Goal: Task Accomplishment & Management: Complete application form

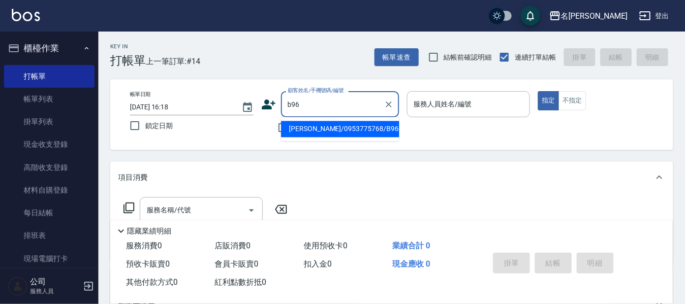
click at [343, 107] on input "b96" at bounding box center [332, 103] width 95 height 17
click at [368, 130] on li "[PERSON_NAME]/0953775768/B96" at bounding box center [340, 129] width 118 height 16
type input "[PERSON_NAME]/0953775768/B96"
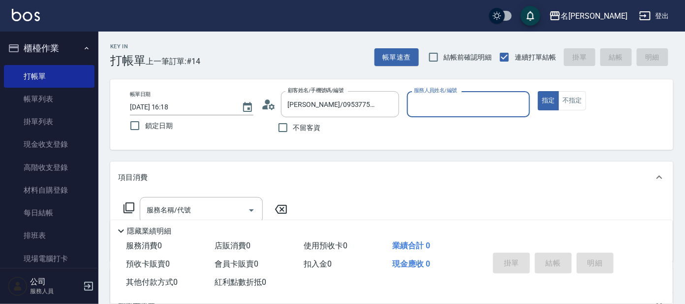
type input "美君-2"
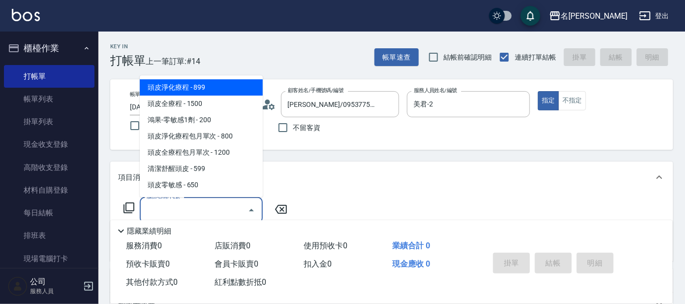
click at [179, 205] on input "服務名稱/代號" at bounding box center [193, 209] width 99 height 17
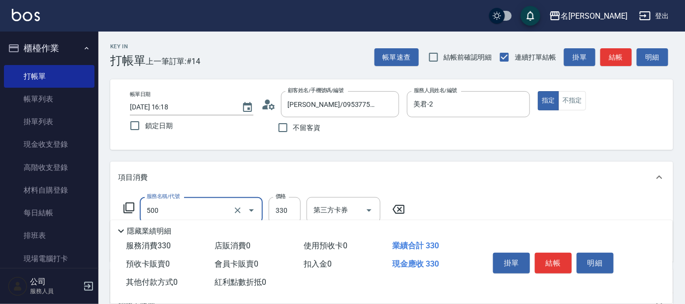
type input "高階洗髮(500)"
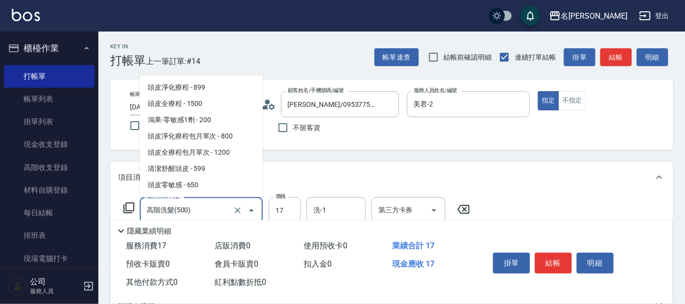
click at [215, 203] on input "高階洗髮(500)" at bounding box center [187, 209] width 87 height 17
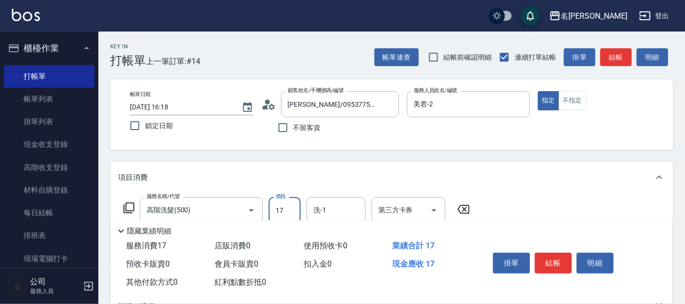
click at [291, 209] on input "17" at bounding box center [285, 210] width 32 height 27
type input "330"
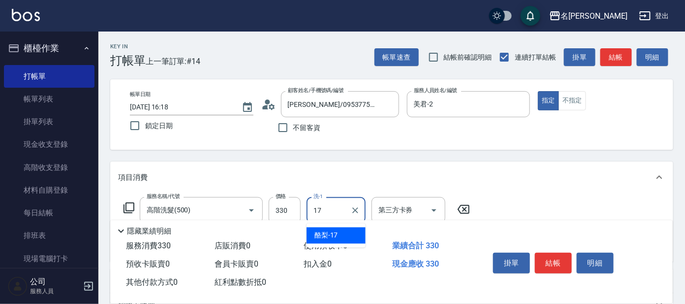
type input "酪梨-17"
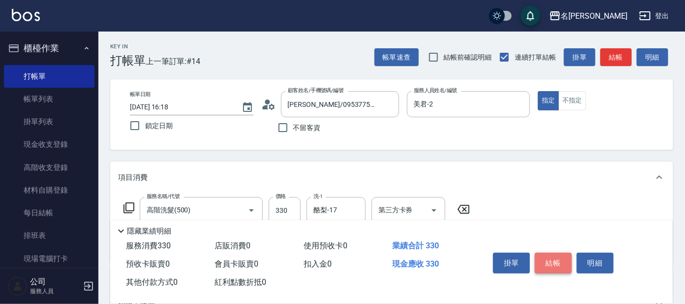
click at [549, 262] on button "結帳" at bounding box center [553, 263] width 37 height 21
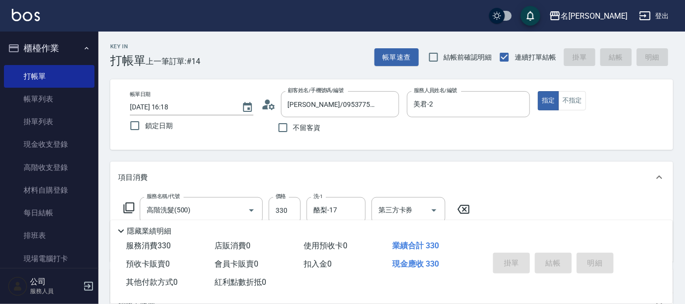
type input "[DATE] 16:57"
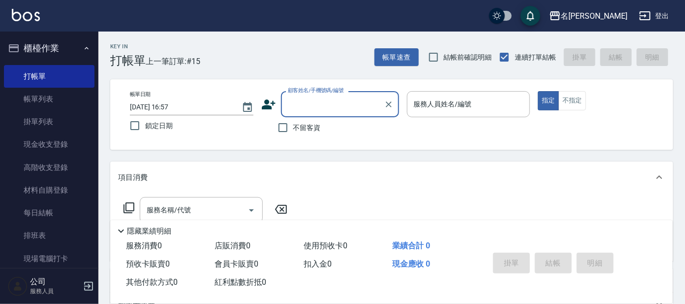
type input "I"
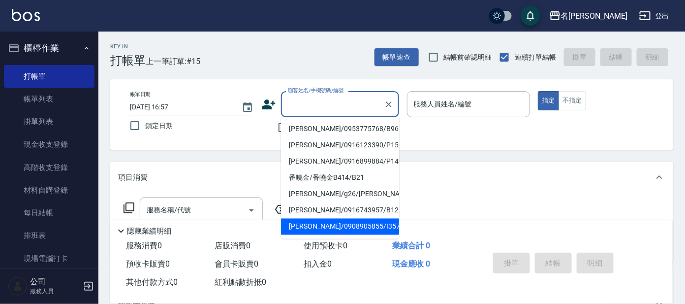
type input "I"
type input "i"
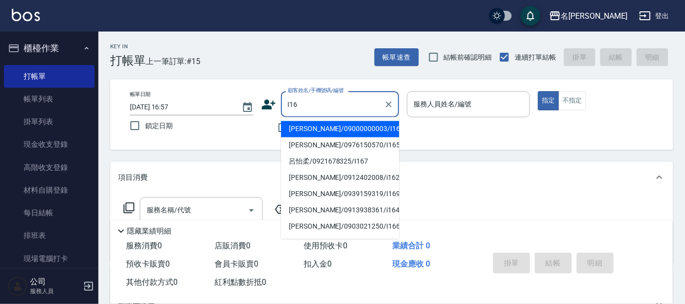
click at [350, 127] on li "[PERSON_NAME]/09000000003/I16" at bounding box center [340, 129] width 118 height 16
type input "[PERSON_NAME]/09000000003/I16"
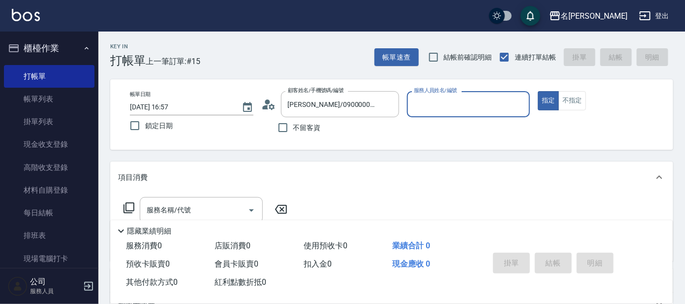
type input "A"
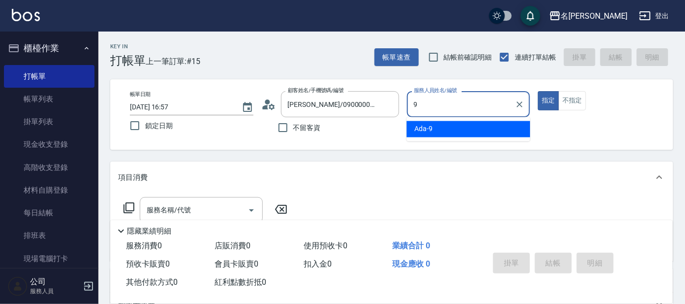
type input "Ada-9"
type button "true"
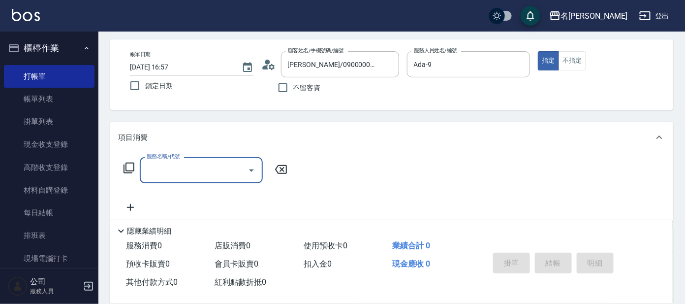
scroll to position [61, 0]
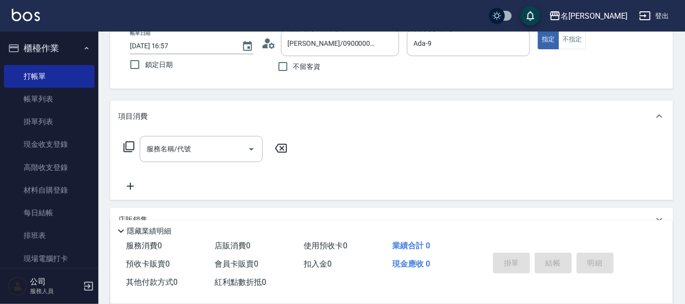
click at [126, 150] on icon at bounding box center [129, 147] width 12 height 12
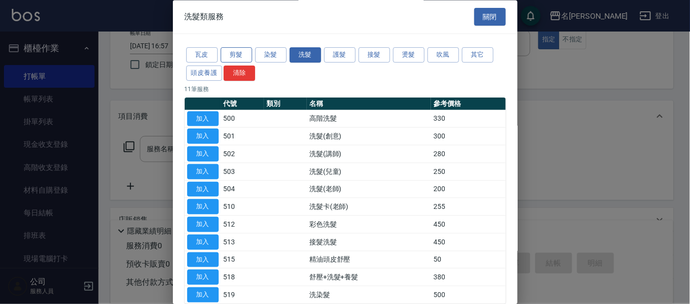
click at [244, 52] on button "剪髮" at bounding box center [237, 55] width 32 height 15
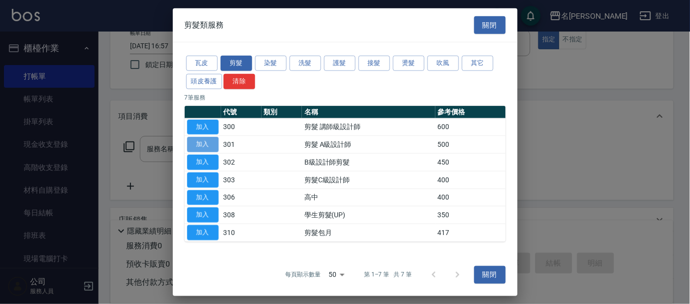
click at [196, 143] on button "加入" at bounding box center [203, 144] width 32 height 15
type input "剪髮 A級設計師(301)"
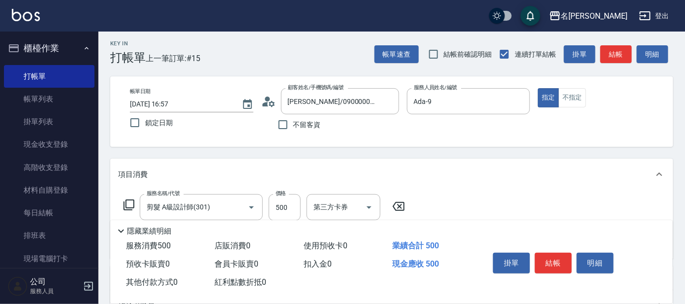
scroll to position [0, 0]
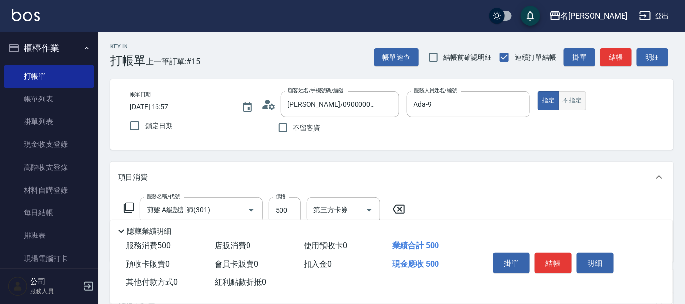
click at [585, 104] on button "不指定" at bounding box center [573, 100] width 28 height 19
click at [555, 256] on button "結帳" at bounding box center [553, 263] width 37 height 21
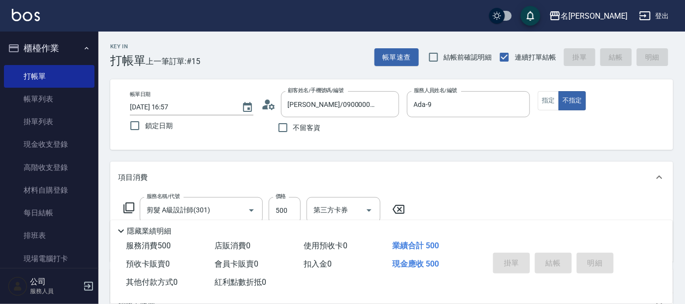
type input "[DATE] 17:00"
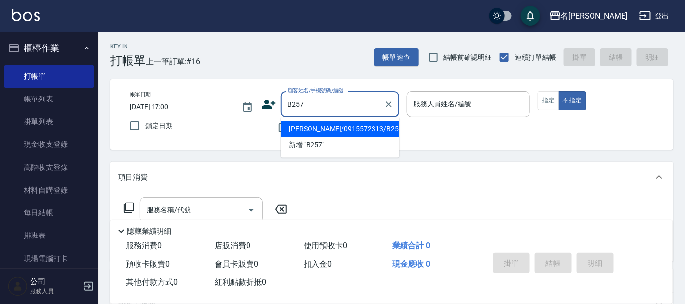
type input "[PERSON_NAME]/0915572313/B257"
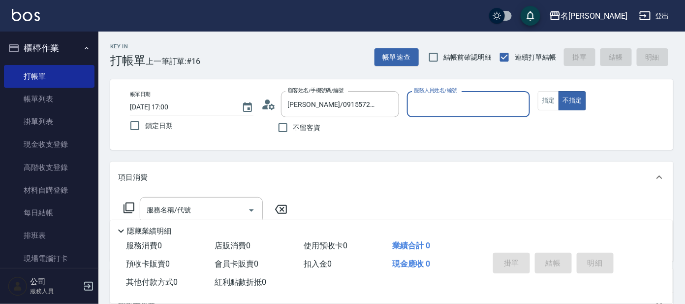
click at [559, 91] on button "不指定" at bounding box center [573, 100] width 28 height 19
type button "false"
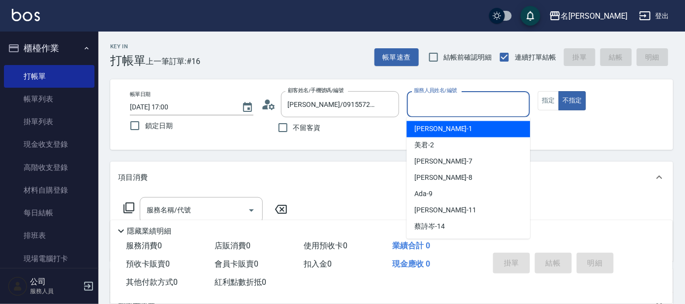
click at [440, 100] on input "服務人員姓名/編號" at bounding box center [468, 103] width 115 height 17
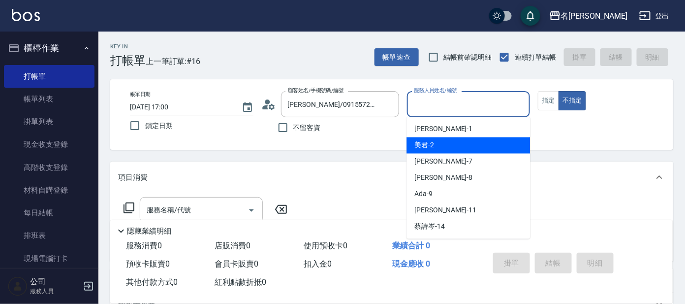
click at [442, 144] on div "美君 -2" at bounding box center [469, 145] width 124 height 16
type input "美君-2"
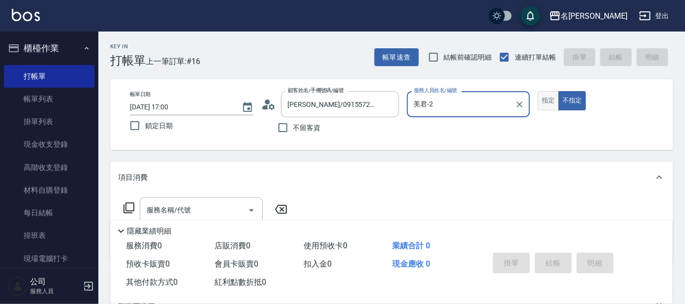
click at [554, 100] on button "指定" at bounding box center [548, 100] width 21 height 19
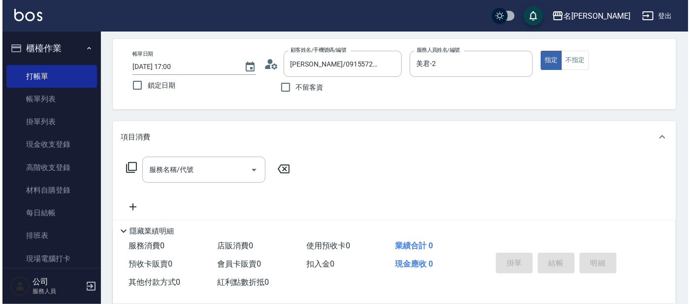
scroll to position [61, 0]
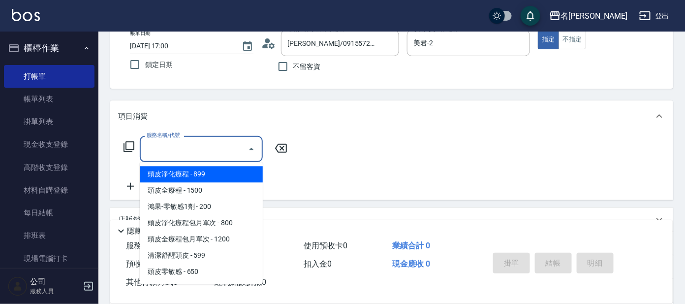
drag, startPoint x: 231, startPoint y: 150, endPoint x: 237, endPoint y: 145, distance: 7.3
click at [235, 147] on input "服務名稱/代號" at bounding box center [193, 148] width 99 height 17
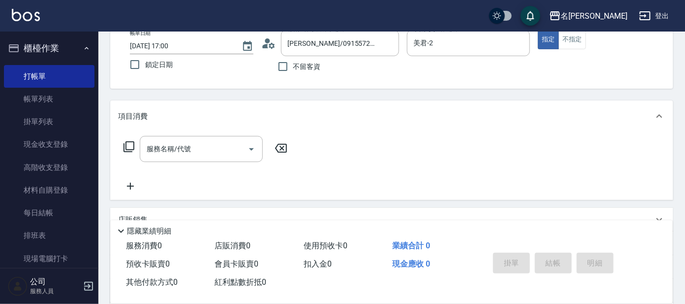
click at [132, 147] on icon at bounding box center [129, 147] width 12 height 12
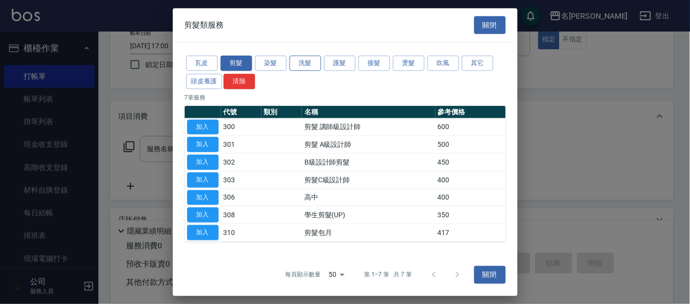
click at [296, 63] on button "洗髮" at bounding box center [305, 63] width 32 height 15
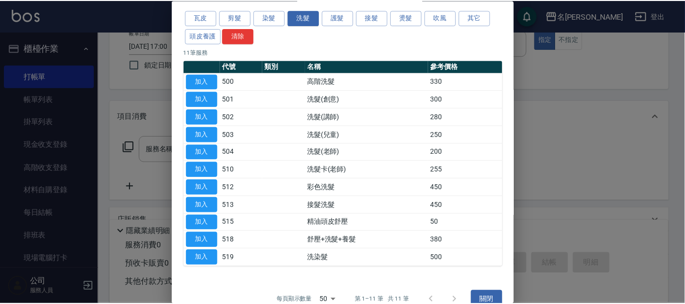
scroll to position [54, 0]
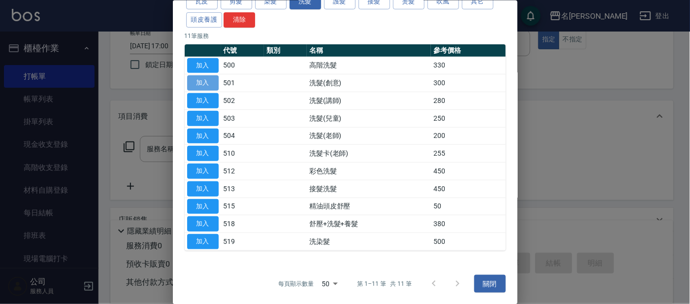
click at [205, 85] on button "加入" at bounding box center [203, 82] width 32 height 15
type input "洗髮(創意)(501)"
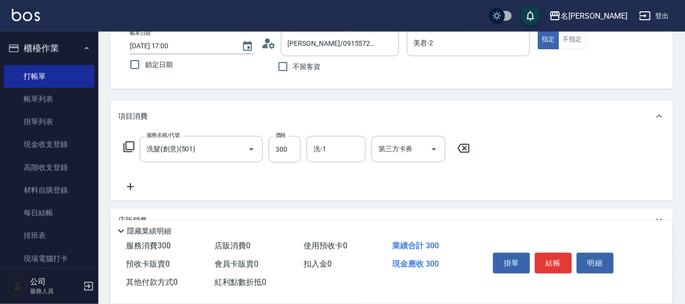
click at [129, 145] on icon at bounding box center [129, 147] width 12 height 12
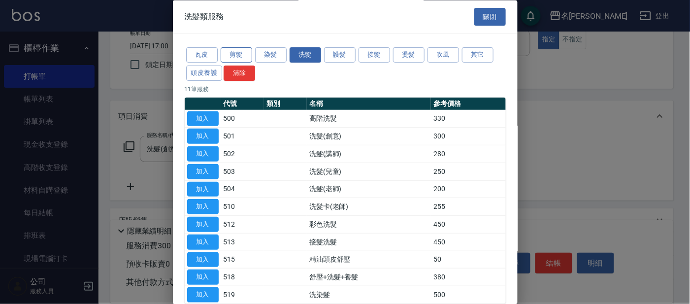
click at [242, 53] on button "剪髮" at bounding box center [237, 55] width 32 height 15
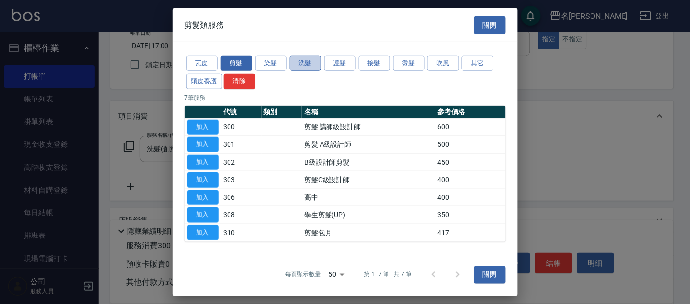
click at [312, 63] on button "洗髮" at bounding box center [305, 63] width 32 height 15
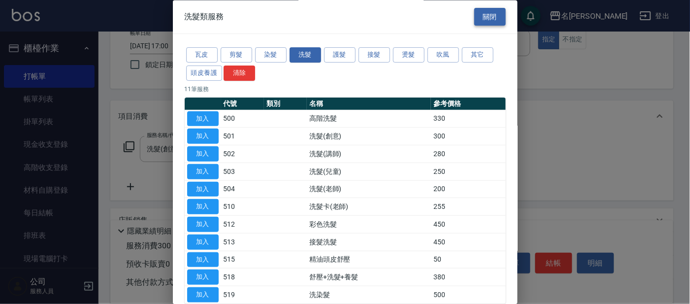
click at [479, 15] on button "關閉" at bounding box center [490, 17] width 32 height 18
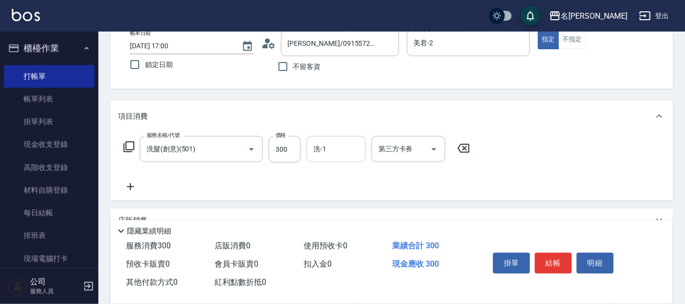
click at [318, 160] on div "洗-1" at bounding box center [336, 149] width 59 height 26
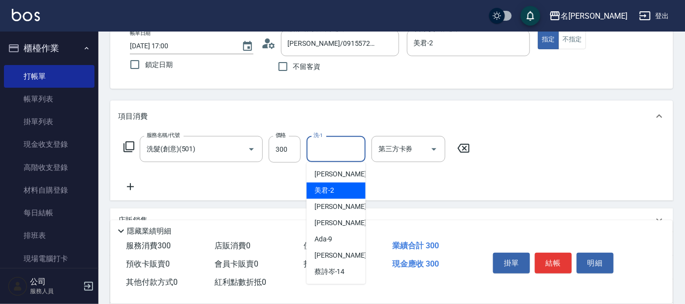
click at [321, 193] on span "美君 -2" at bounding box center [325, 191] width 20 height 10
type input "美君-2"
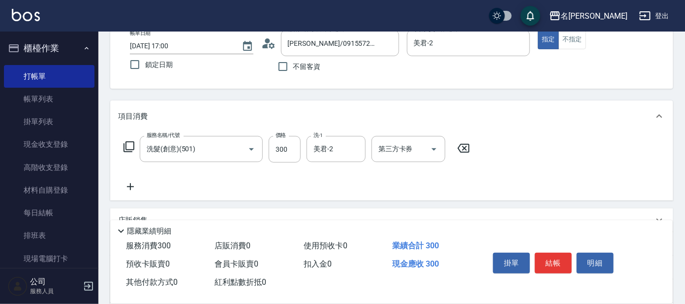
click at [129, 141] on icon at bounding box center [129, 147] width 12 height 12
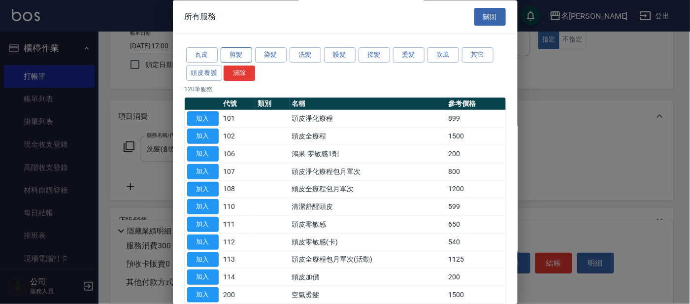
click at [241, 52] on button "剪髮" at bounding box center [237, 55] width 32 height 15
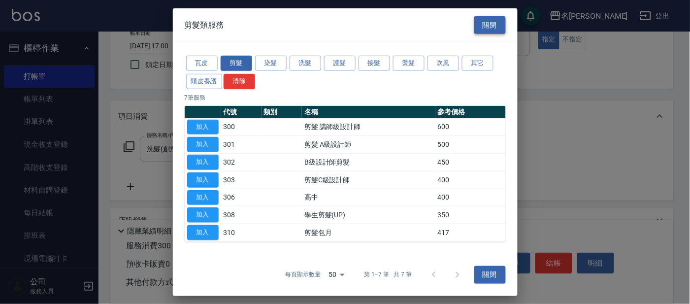
click at [480, 24] on button "關閉" at bounding box center [490, 25] width 32 height 18
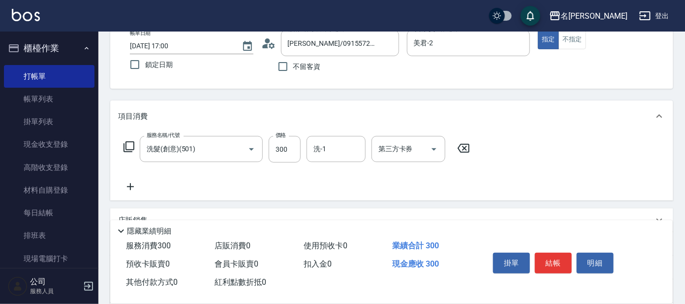
click at [130, 144] on icon at bounding box center [129, 147] width 12 height 12
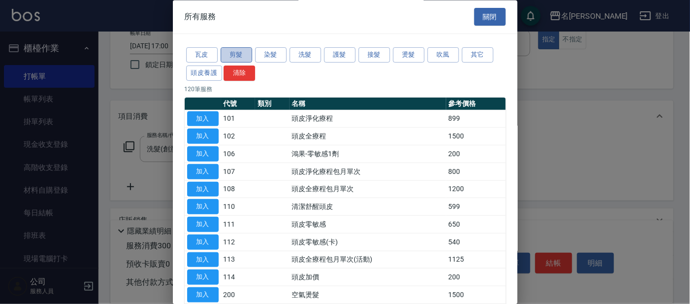
click at [233, 56] on button "剪髮" at bounding box center [237, 55] width 32 height 15
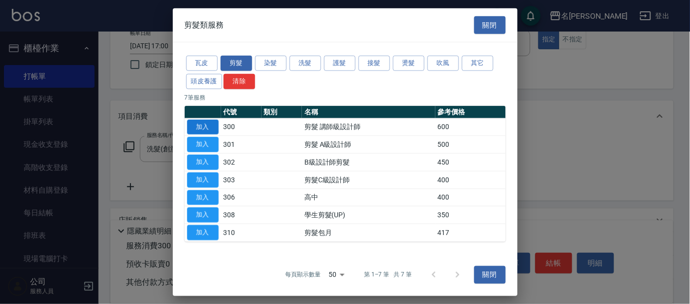
click at [200, 127] on button "加入" at bounding box center [203, 126] width 32 height 15
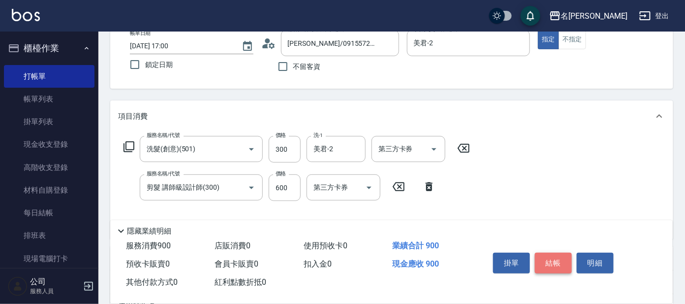
click at [554, 254] on button "結帳" at bounding box center [553, 263] width 37 height 21
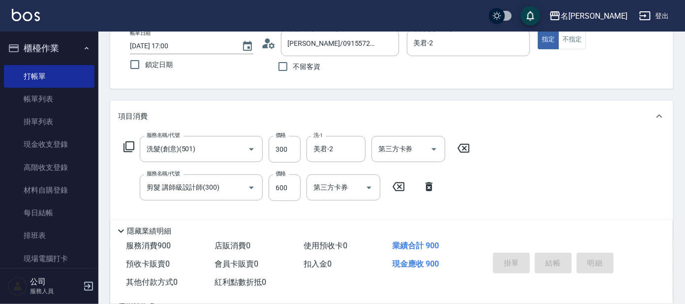
type input "[DATE] 17:06"
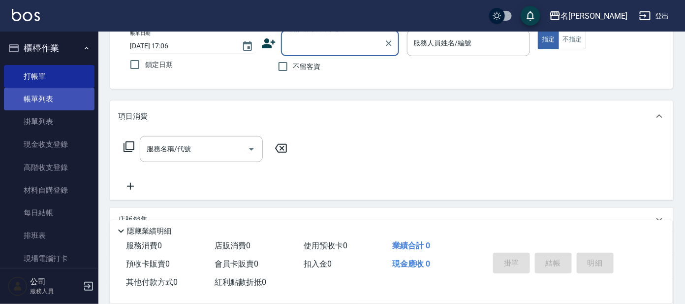
click at [71, 95] on link "帳單列表" at bounding box center [49, 99] width 91 height 23
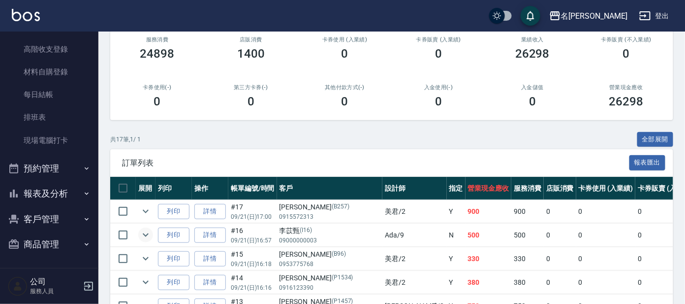
scroll to position [162, 0]
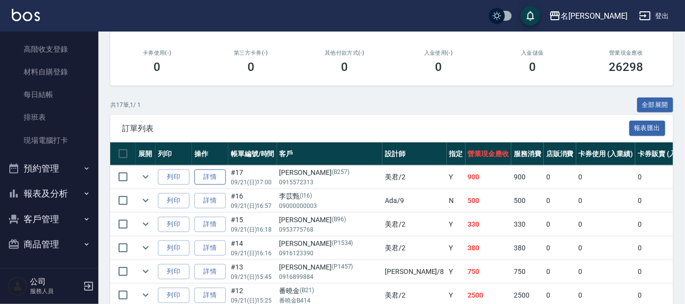
click at [203, 178] on link "詳情" at bounding box center [210, 176] width 32 height 15
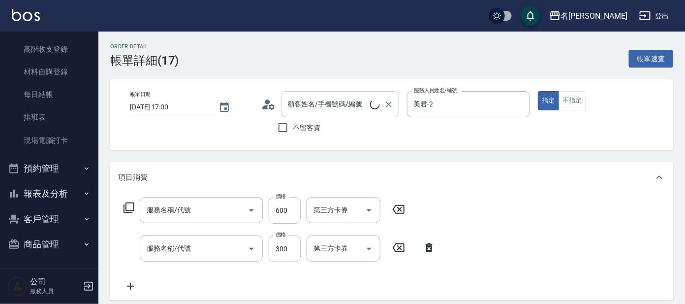
type input "[DATE] 17:00"
type input "美君-2"
type input "剪髮 講師級設計師(300)"
type input "洗髮(創意)(501)"
type input "[PERSON_NAME]/0915572313/B257"
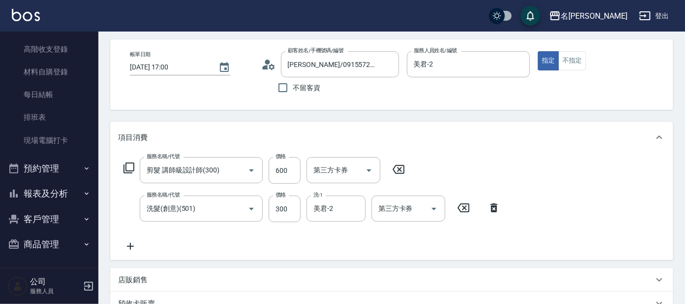
scroll to position [61, 0]
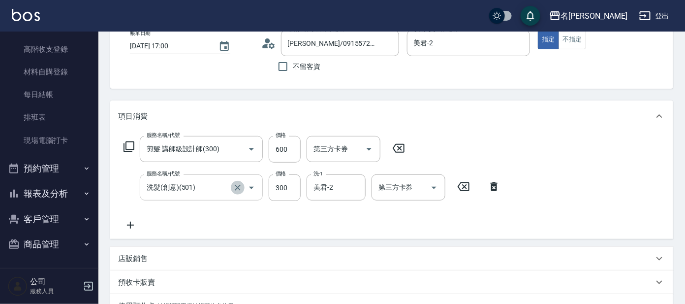
click at [239, 187] on icon "Clear" at bounding box center [238, 188] width 10 height 10
click at [211, 183] on input "服務名稱/代號" at bounding box center [187, 187] width 87 height 17
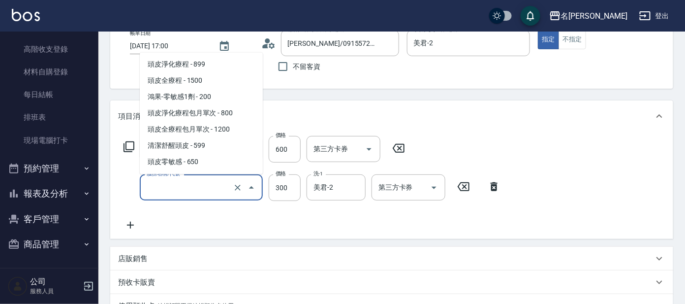
scroll to position [596, 0]
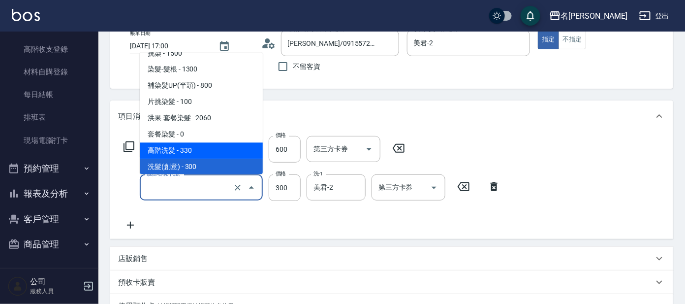
click at [214, 149] on span "高階洗髮 - 330" at bounding box center [201, 151] width 123 height 16
type input "高階洗髮(500)"
type input "330"
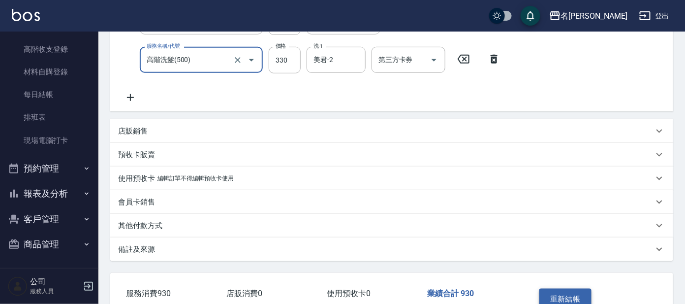
scroll to position [188, 0]
click at [566, 295] on button "重新結帳" at bounding box center [565, 299] width 52 height 21
